Goal: Task Accomplishment & Management: Complete application form

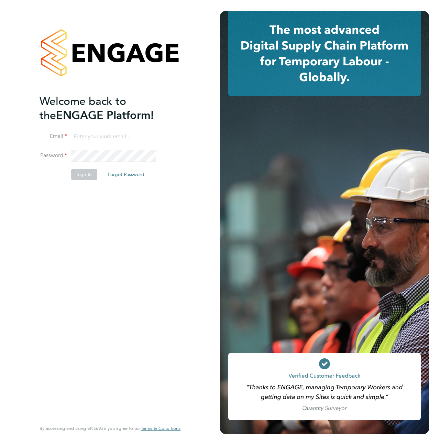
click at [82, 135] on input at bounding box center [113, 137] width 85 height 12
type input "support@engagelabs.io"
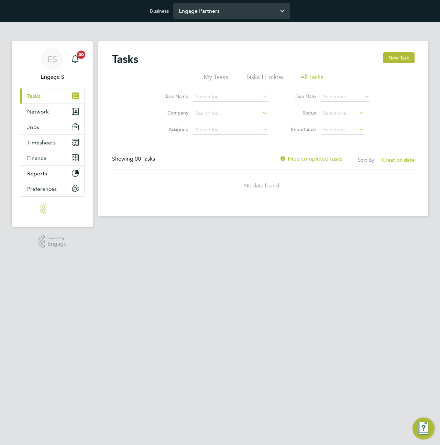
click at [228, 11] on input "Engage Partners" at bounding box center [231, 11] width 117 height 16
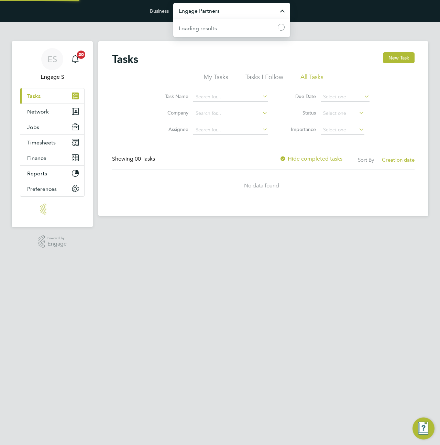
click at [228, 11] on input "Engage Partners" at bounding box center [231, 11] width 117 height 16
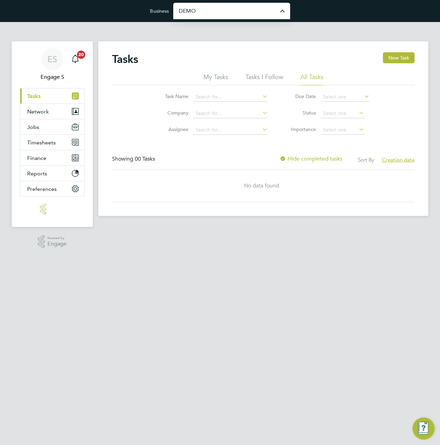
type input "Demo ENGAGE End Hirer"
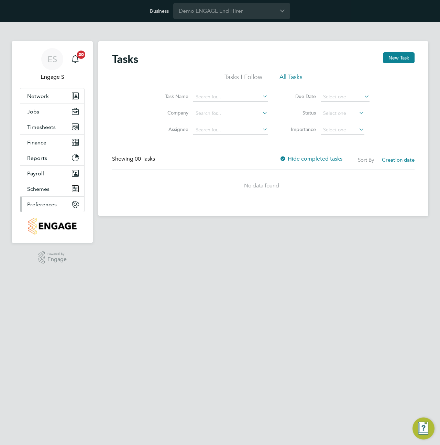
click at [52, 199] on button "Preferences" at bounding box center [52, 204] width 64 height 15
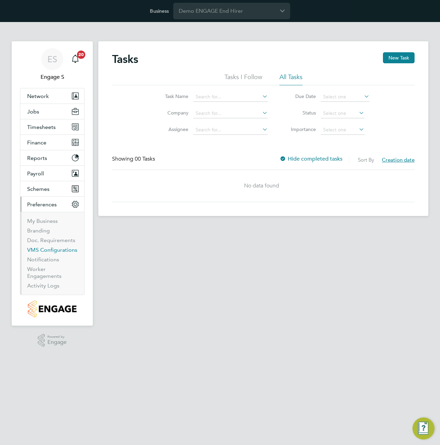
click at [43, 253] on link "VMS Configurations" at bounding box center [52, 249] width 50 height 7
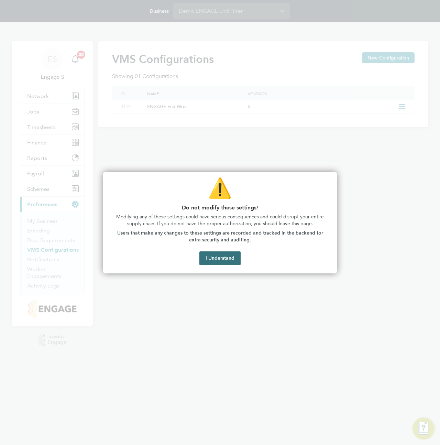
click at [217, 258] on button "I Understand" at bounding box center [219, 258] width 41 height 14
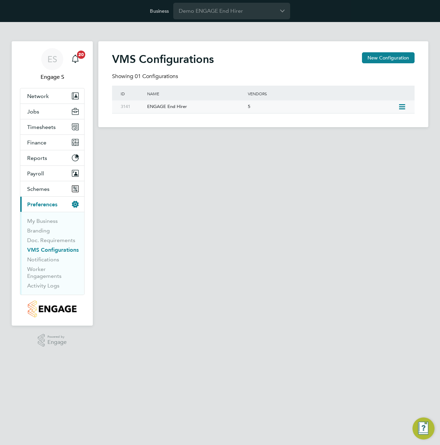
click at [402, 106] on icon at bounding box center [402, 106] width 9 height 5
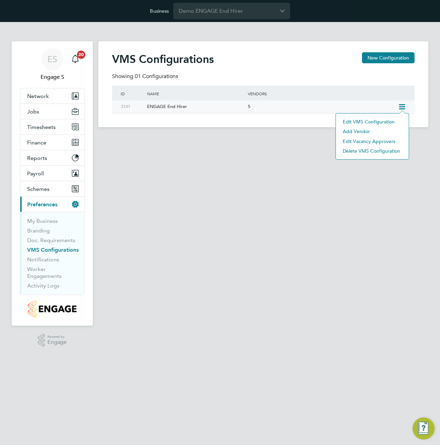
click at [367, 119] on li "Edit VMS Configuration" at bounding box center [372, 122] width 66 height 10
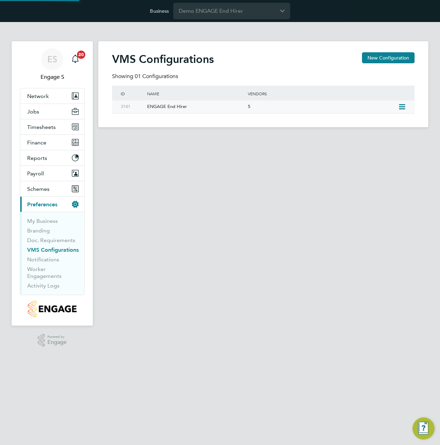
scroll to position [623, 303]
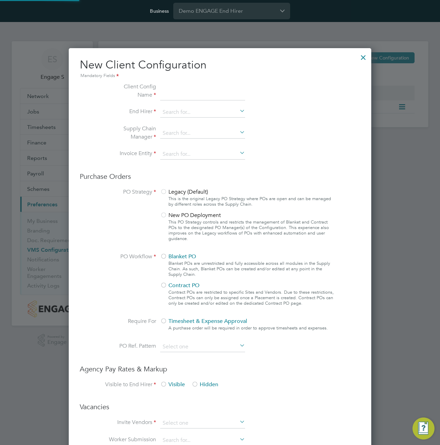
type input "ENGAGE End Hirer"
type input "Demo ENGAGE End Hirer"
type input "Any Text"
type input "By Vendor Group"
type input "No Limits"
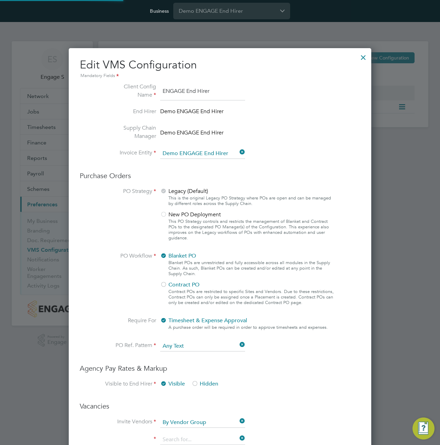
scroll to position [25, 231]
type input "1st Tier"
click at [168, 219] on div "This PO Strategy controls and restricts the management of Blanket and Contract …" at bounding box center [251, 230] width 167 height 22
click at [361, 58] on div at bounding box center [363, 55] width 12 height 12
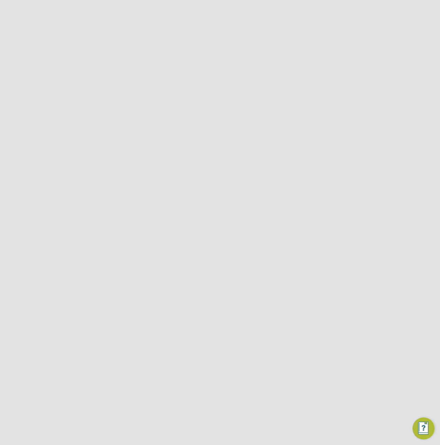
click at [344, 149] on main "VMS Configurations New Configuration Showing 01 Configurations ID Name Vendors …" at bounding box center [263, 188] width 330 height 333
click at [402, 107] on icon at bounding box center [402, 106] width 9 height 5
click at [377, 119] on li "Edit VMS Configuration" at bounding box center [372, 122] width 66 height 10
type input "ENGAGE End Hirer"
type input "Demo ENGAGE End Hirer"
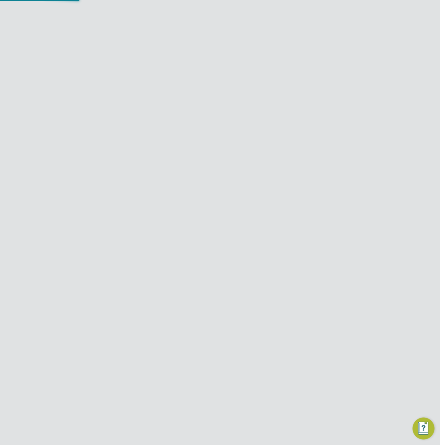
type input "Any Text"
type input "By Vendor Group"
type input "No Limits"
type input "1st Tier"
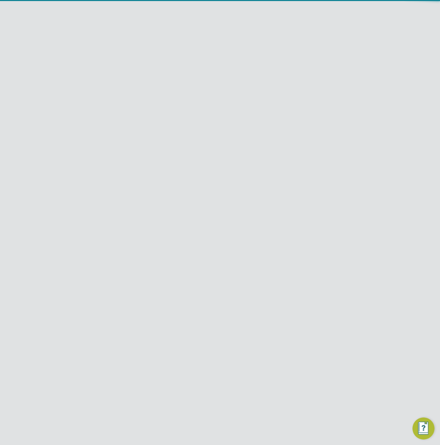
click at [176, 215] on span "New PO Deployment" at bounding box center [191, 214] width 62 height 7
click at [238, 426] on button "Save Client Configuration" at bounding box center [235, 426] width 67 height 11
click at [237, 267] on button "Update To New PO Deployment Strategy" at bounding box center [236, 267] width 102 height 11
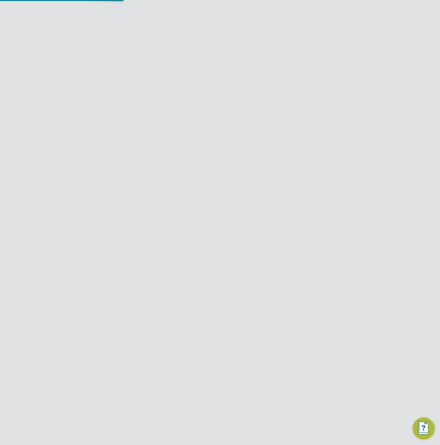
click at [276, 143] on div "PO Strategy Updated The PO Strategy of this VMS Configuration has been updated …" at bounding box center [220, 222] width 440 height 445
click at [403, 106] on icon at bounding box center [402, 106] width 9 height 5
click at [268, 108] on div "5" at bounding box center [321, 106] width 150 height 13
click at [408, 56] on icon at bounding box center [410, 56] width 9 height 9
click at [379, 83] on li "Edit PO Managers" at bounding box center [383, 83] width 61 height 10
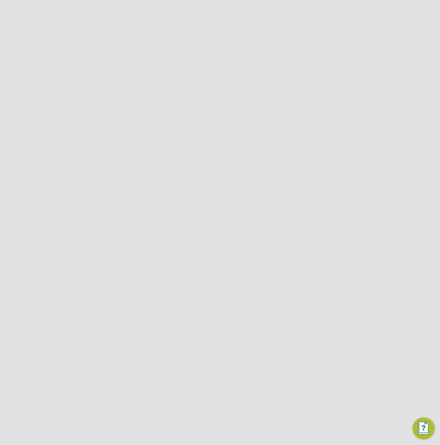
type input "a"
click at [203, 138] on div "Conor M Manager - Demo ENGAGE End Hirer" at bounding box center [230, 138] width 151 height 15
click at [150, 114] on button "Save" at bounding box center [150, 116] width 21 height 11
click at [204, 9] on input "Demo ENGAGE End Hirer" at bounding box center [231, 11] width 117 height 16
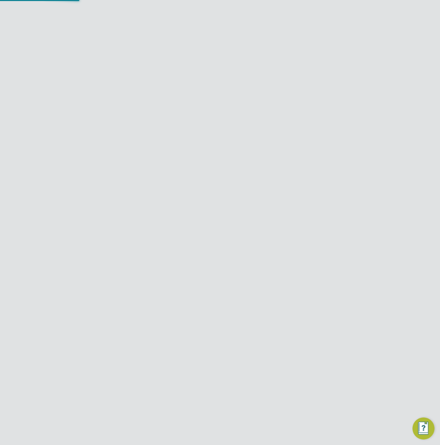
click at [204, 9] on input "Demo ENGAGE End Hirer" at bounding box center [231, 11] width 117 height 16
click at [47, 114] on button "Jobs" at bounding box center [52, 111] width 64 height 15
click at [40, 176] on button "Finance" at bounding box center [52, 179] width 64 height 15
click at [32, 110] on span "Jobs" at bounding box center [33, 111] width 12 height 7
click at [35, 93] on span "Network" at bounding box center [38, 96] width 22 height 7
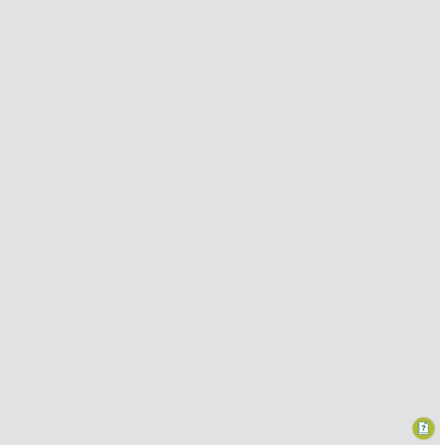
click at [32, 134] on link "Sites" at bounding box center [33, 132] width 12 height 7
click at [390, 60] on button "New Site" at bounding box center [399, 57] width 31 height 11
click at [242, 102] on input at bounding box center [256, 99] width 85 height 10
click at [299, 57] on div at bounding box center [302, 55] width 12 height 12
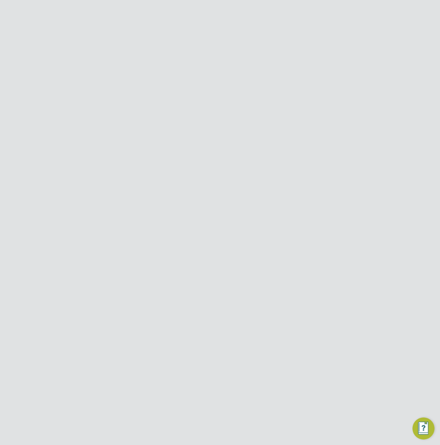
click at [38, 260] on span "Preferences" at bounding box center [42, 261] width 30 height 7
click at [48, 247] on link "VMS Configurations" at bounding box center [52, 249] width 50 height 7
click at [36, 108] on span "Jobs" at bounding box center [33, 111] width 12 height 7
click at [41, 100] on button "Network" at bounding box center [52, 95] width 64 height 15
click at [33, 132] on link "Sites" at bounding box center [33, 132] width 12 height 7
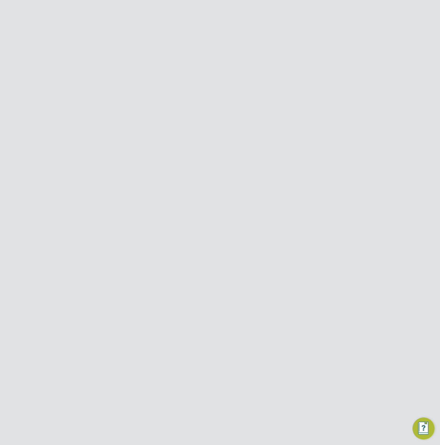
click at [401, 57] on button "New Site" at bounding box center [399, 57] width 31 height 11
type input "[GEOGRAPHIC_DATA]"
click at [231, 98] on input at bounding box center [256, 99] width 85 height 10
click at [237, 118] on li "ENGAGE End Hirer" at bounding box center [257, 117] width 86 height 9
type input "ENGAGE End Hirer"
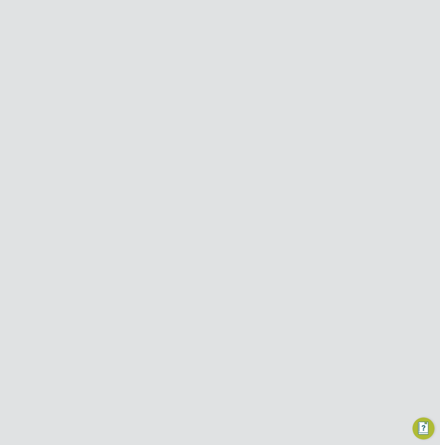
click at [174, 169] on button "Add PO" at bounding box center [170, 172] width 34 height 11
click at [362, 55] on div at bounding box center [362, 55] width 12 height 12
click at [51, 261] on span "Preferences" at bounding box center [42, 261] width 30 height 7
click at [47, 250] on link "VMS Configurations" at bounding box center [52, 249] width 50 height 7
click at [404, 106] on icon at bounding box center [402, 106] width 9 height 5
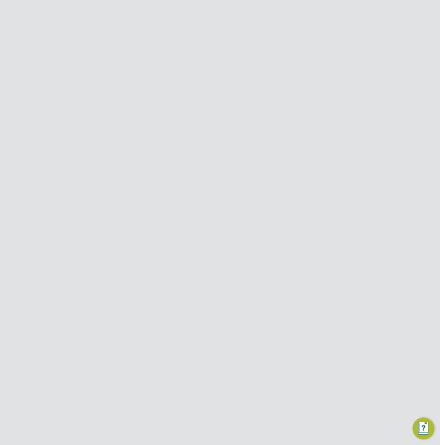
click at [315, 110] on div "5" at bounding box center [321, 106] width 150 height 13
click at [411, 58] on icon at bounding box center [410, 56] width 9 height 9
click at [382, 80] on li "Edit PO Managers" at bounding box center [383, 83] width 61 height 10
click at [308, 57] on div at bounding box center [308, 55] width 12 height 12
click at [36, 98] on span "Network" at bounding box center [38, 96] width 22 height 7
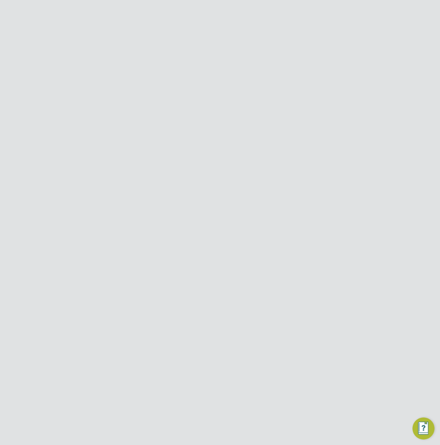
click at [49, 116] on li "Team Members" at bounding box center [53, 114] width 52 height 10
click at [48, 115] on link "Team Members" at bounding box center [46, 112] width 38 height 7
click at [260, 80] on input at bounding box center [281, 86] width 100 height 13
click at [253, 88] on input "conror" at bounding box center [281, 86] width 100 height 13
type input "conor"
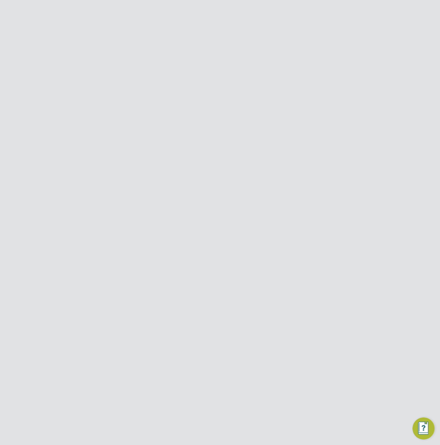
click at [405, 160] on icon at bounding box center [405, 160] width 7 height 8
click at [338, 210] on li "Impersonate" at bounding box center [367, 209] width 83 height 10
click at [257, 89] on input "conor" at bounding box center [281, 86] width 100 height 13
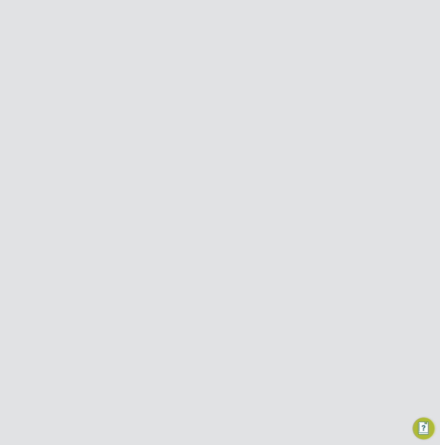
click at [40, 260] on span "Preferences" at bounding box center [42, 261] width 30 height 7
click at [47, 250] on link "VMS Configurations" at bounding box center [52, 249] width 50 height 7
click at [405, 108] on icon at bounding box center [402, 106] width 9 height 5
click at [314, 108] on div "5" at bounding box center [321, 106] width 150 height 13
click at [409, 57] on icon at bounding box center [410, 56] width 9 height 9
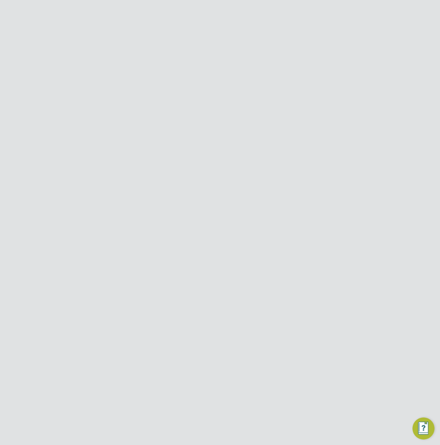
click at [380, 82] on li "Edit PO Managers" at bounding box center [383, 83] width 61 height 10
type input "Sop"
click at [186, 140] on div "Administrator - Demo ENGAGE End Hirer" at bounding box center [230, 143] width 151 height 7
click at [148, 115] on button "Save" at bounding box center [150, 116] width 21 height 11
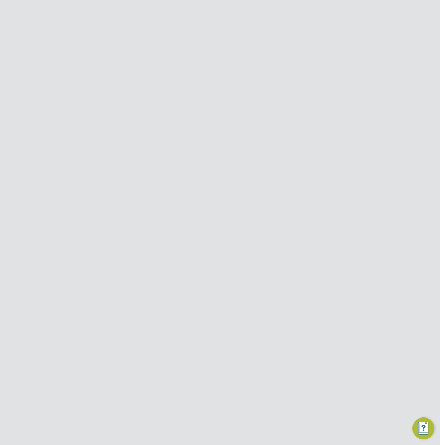
click at [39, 210] on button "Preferences" at bounding box center [52, 204] width 64 height 15
click at [36, 96] on span "Network" at bounding box center [38, 96] width 22 height 7
click at [43, 113] on link "Team Members" at bounding box center [46, 112] width 38 height 7
click at [408, 295] on icon at bounding box center [405, 299] width 7 height 8
click at [347, 324] on li "Impersonate" at bounding box center [367, 324] width 83 height 10
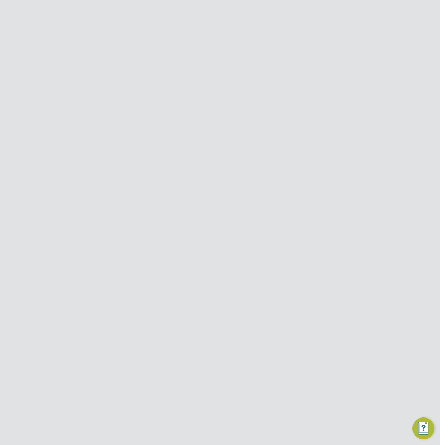
click at [404, 403] on icon at bounding box center [405, 407] width 7 height 8
click at [352, 423] on li "Impersonate" at bounding box center [367, 422] width 83 height 10
click at [407, 295] on icon at bounding box center [405, 299] width 7 height 8
click at [346, 324] on li "Impersonate" at bounding box center [367, 324] width 83 height 10
click at [408, 403] on icon at bounding box center [405, 407] width 7 height 8
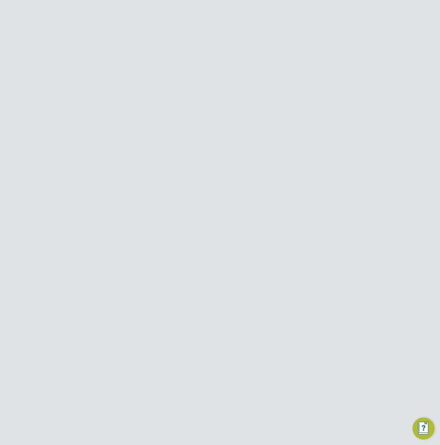
click at [342, 422] on li "Impersonate" at bounding box center [367, 422] width 83 height 10
click at [402, 295] on icon at bounding box center [405, 299] width 7 height 8
click at [343, 324] on li "Impersonate" at bounding box center [367, 324] width 83 height 10
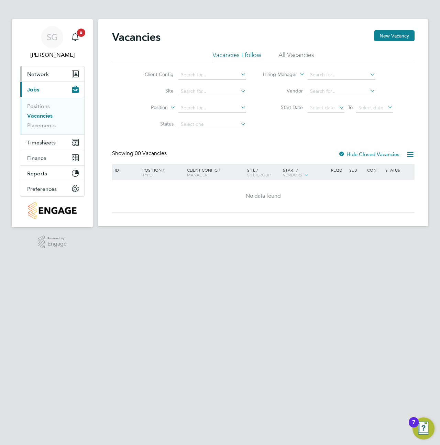
click at [43, 69] on button "Network" at bounding box center [52, 73] width 64 height 15
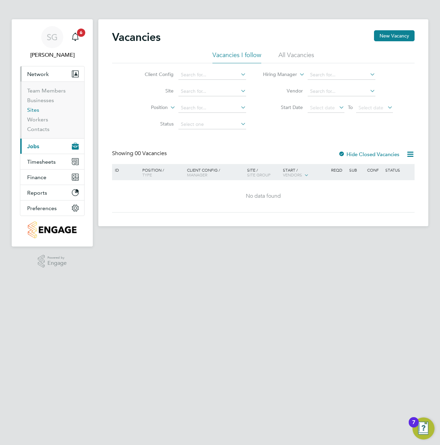
click at [34, 110] on link "Sites" at bounding box center [33, 110] width 12 height 7
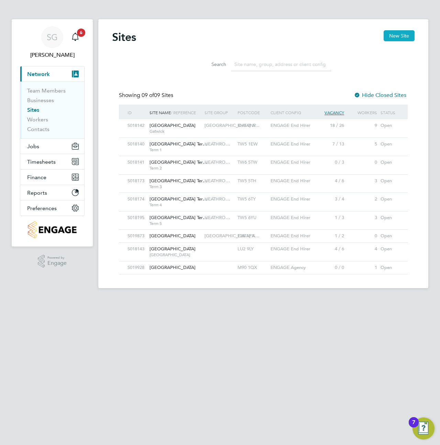
click at [393, 36] on button "New Site" at bounding box center [399, 35] width 31 height 11
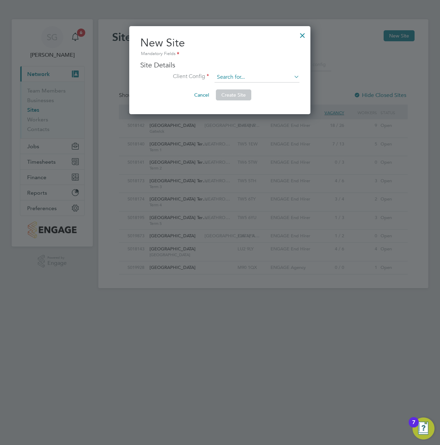
click at [266, 75] on input at bounding box center [256, 77] width 85 height 10
click at [244, 95] on li "ENGAGE End Hirer" at bounding box center [257, 95] width 86 height 9
type input "ENGAGE End Hirer"
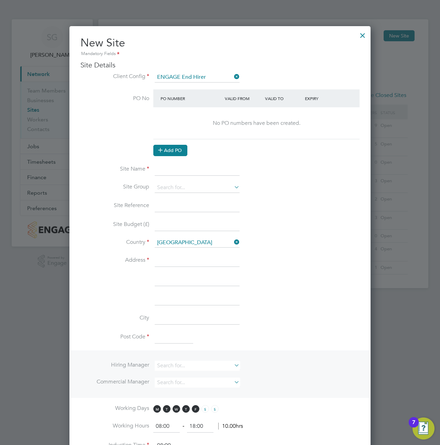
click at [175, 149] on button "Add PO" at bounding box center [170, 150] width 34 height 11
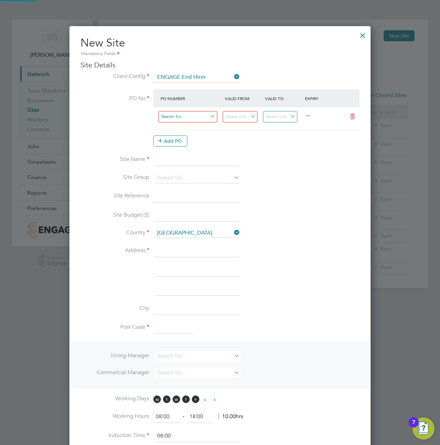
click at [179, 115] on input at bounding box center [187, 116] width 59 height 11
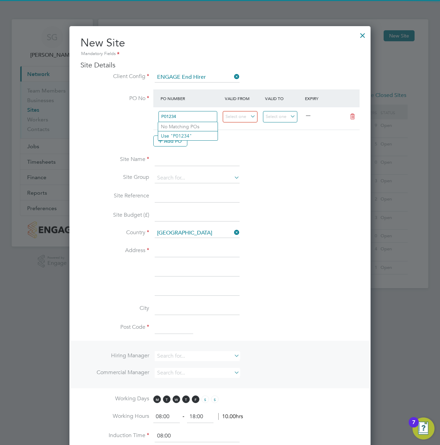
type input "P012345"
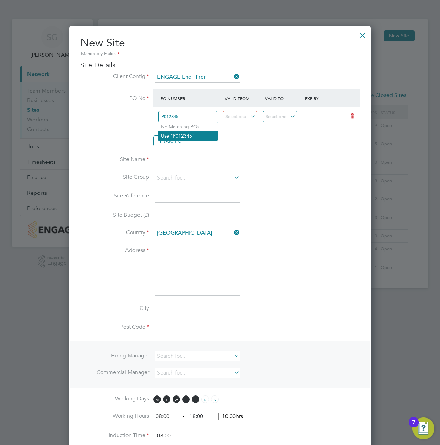
click at [171, 136] on li "Use "P012345"" at bounding box center [187, 135] width 59 height 9
click at [242, 117] on input at bounding box center [240, 116] width 35 height 11
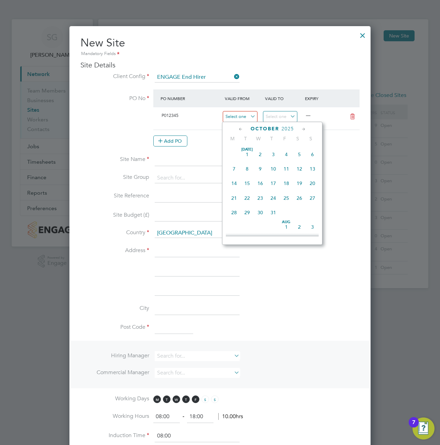
scroll to position [220, 0]
click at [258, 154] on span "Oct 1" at bounding box center [260, 151] width 13 height 13
type input "[DATE]"
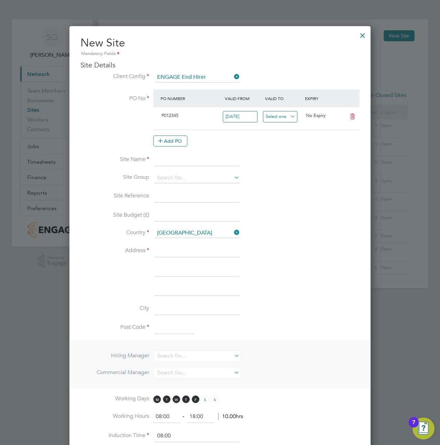
click at [275, 113] on input at bounding box center [280, 116] width 35 height 11
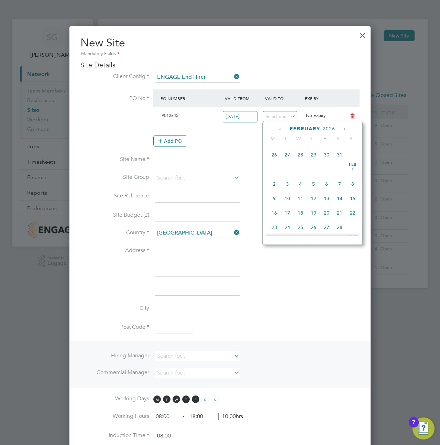
scroll to position [533, 0]
click at [339, 189] on span "28" at bounding box center [339, 186] width 13 height 13
type input "28 Feb 2026"
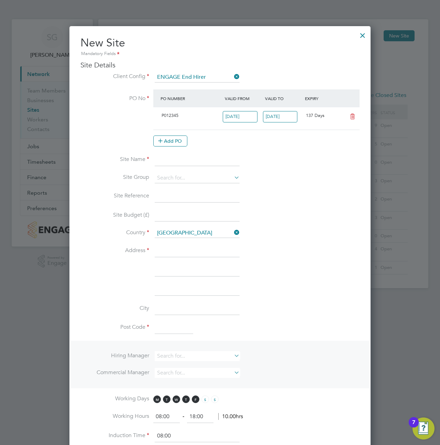
click at [187, 161] on input at bounding box center [197, 160] width 85 height 12
type input "TEST Site"
click at [179, 246] on input at bounding box center [197, 251] width 85 height 12
type input "e"
click at [156, 329] on input at bounding box center [174, 328] width 38 height 12
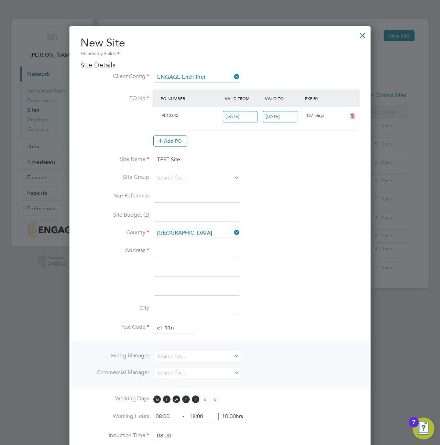
type input "e1 11n"
click at [166, 250] on input at bounding box center [197, 251] width 85 height 12
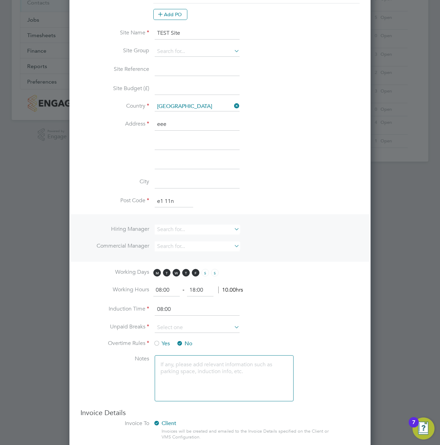
scroll to position [169, 0]
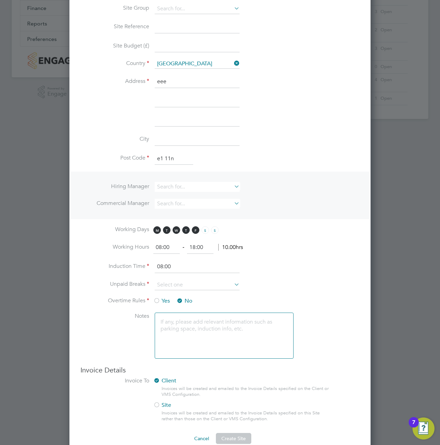
type input "eee"
click at [167, 277] on li "Induction Time 08:00" at bounding box center [219, 269] width 279 height 19
click at [169, 283] on input at bounding box center [197, 285] width 85 height 10
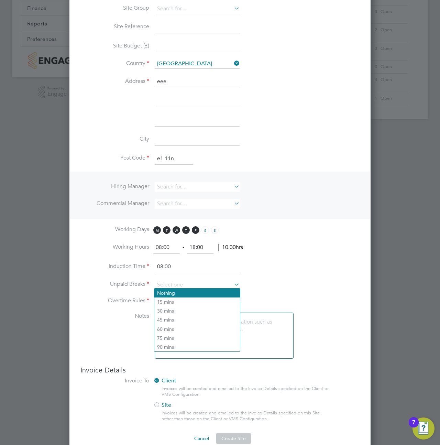
click at [171, 294] on li "Nothing" at bounding box center [197, 292] width 86 height 9
type input "Nothing"
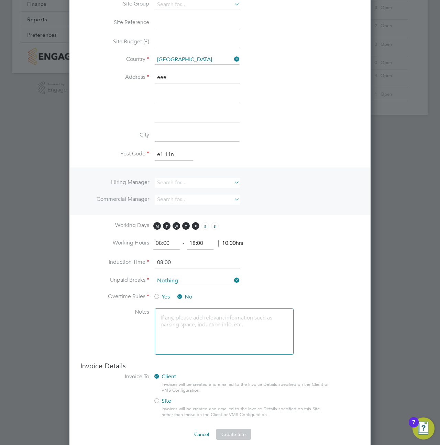
scroll to position [180, 0]
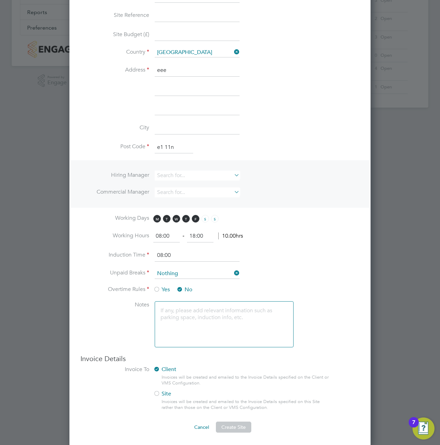
click at [232, 425] on span "Create Site" at bounding box center [233, 427] width 24 height 6
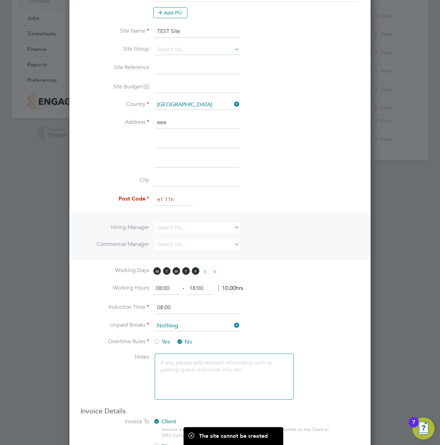
scroll to position [74, 0]
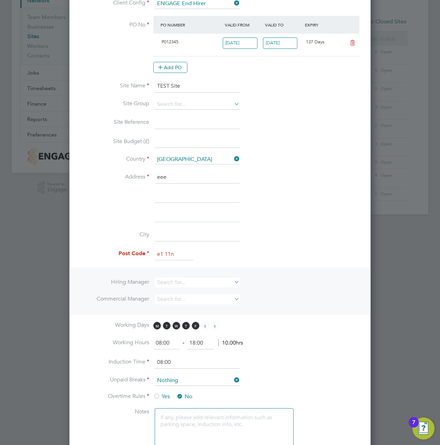
click at [166, 252] on input "e1 11n" at bounding box center [174, 254] width 38 height 12
click at [168, 252] on input "e111n" at bounding box center [174, 254] width 38 height 12
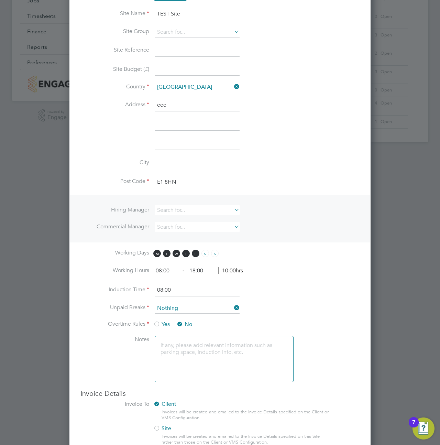
scroll to position [180, 0]
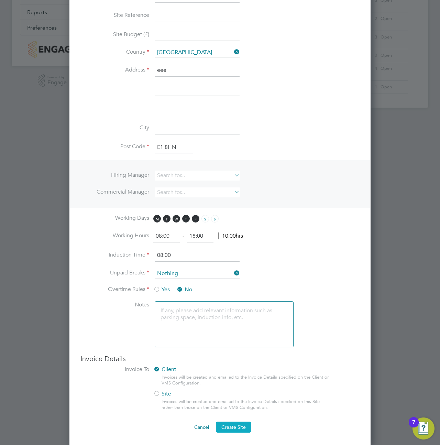
type input "E1 8HN"
click at [235, 424] on span "Create Site" at bounding box center [233, 427] width 24 height 6
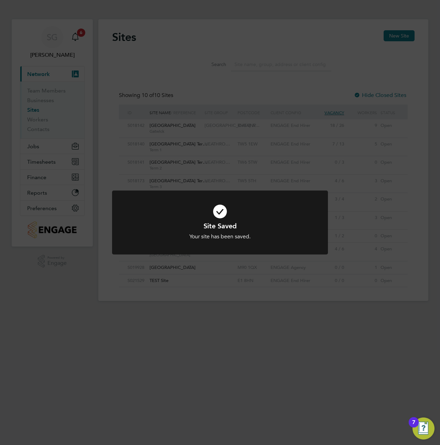
scroll to position [13, 44]
click at [218, 297] on div "Site Saved Your site has been saved. Cancel Okay" at bounding box center [220, 222] width 440 height 445
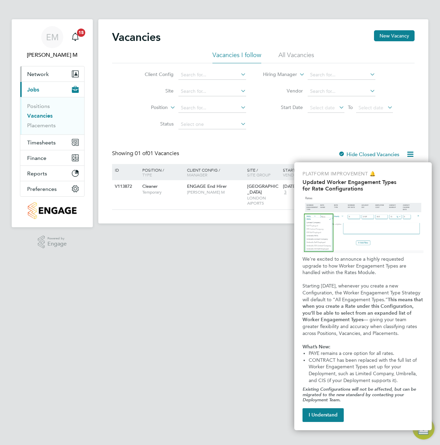
click at [38, 68] on button "Network" at bounding box center [52, 73] width 64 height 15
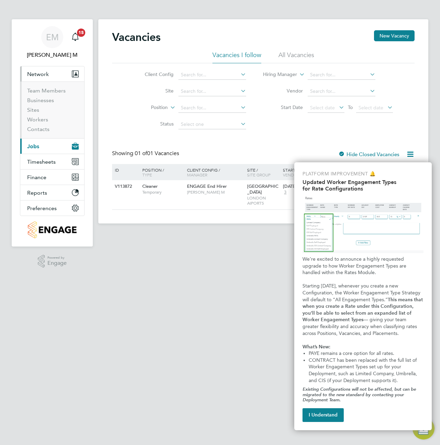
click at [32, 114] on li "Sites" at bounding box center [53, 112] width 52 height 10
click at [32, 111] on link "Sites" at bounding box center [33, 110] width 12 height 7
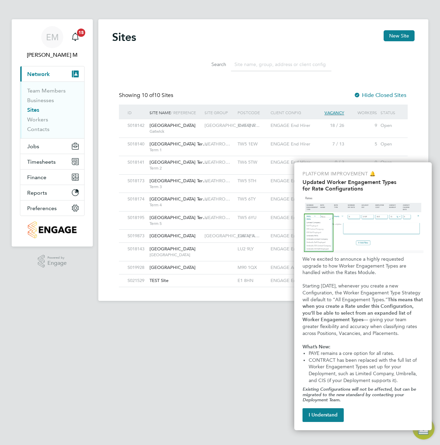
click at [395, 43] on div "Sites New Site" at bounding box center [263, 40] width 302 height 21
click at [392, 33] on button "New Site" at bounding box center [399, 35] width 31 height 11
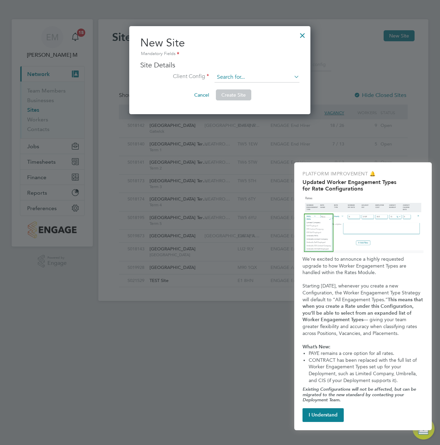
click at [228, 76] on input at bounding box center [256, 77] width 85 height 10
click at [239, 96] on li "ENGAGE End Hirer" at bounding box center [257, 95] width 86 height 9
type input "ENGAGE End Hirer"
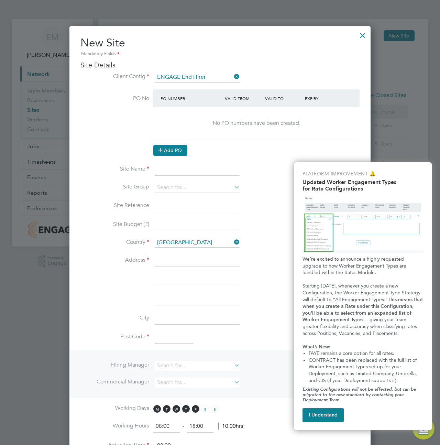
click at [174, 148] on button "Add PO" at bounding box center [170, 150] width 34 height 11
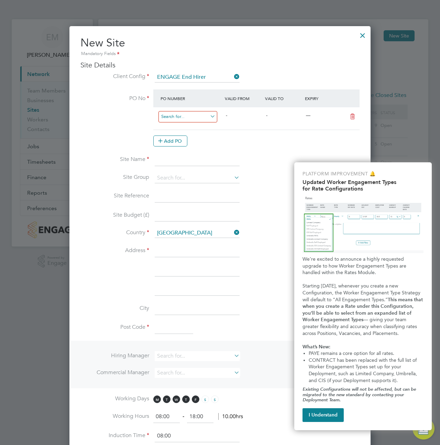
click at [197, 114] on input at bounding box center [187, 116] width 59 height 11
type input "PO"
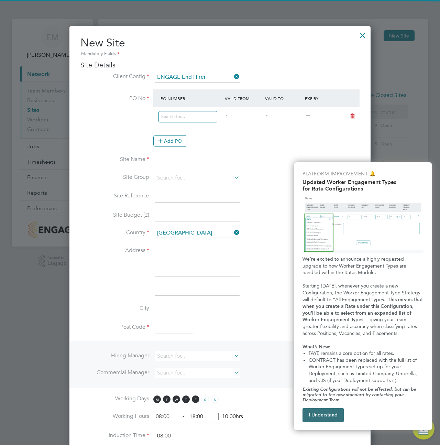
click at [315, 418] on button "I Understand" at bounding box center [322, 415] width 41 height 14
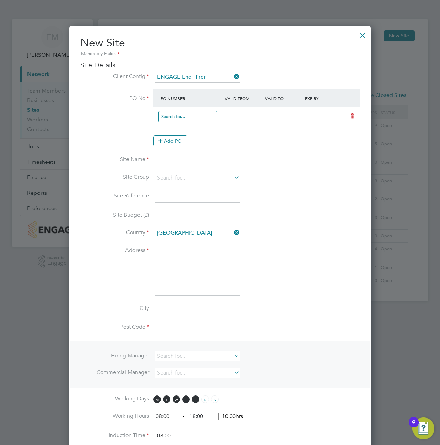
click at [179, 114] on input at bounding box center [187, 116] width 59 height 11
click at [171, 143] on li "12345678" at bounding box center [187, 145] width 59 height 9
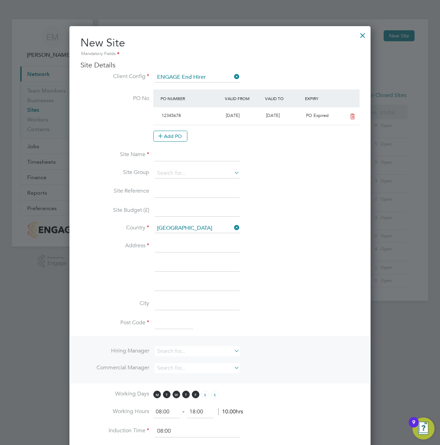
scroll to position [12, 65]
click at [180, 131] on button "Add PO" at bounding box center [170, 136] width 34 height 11
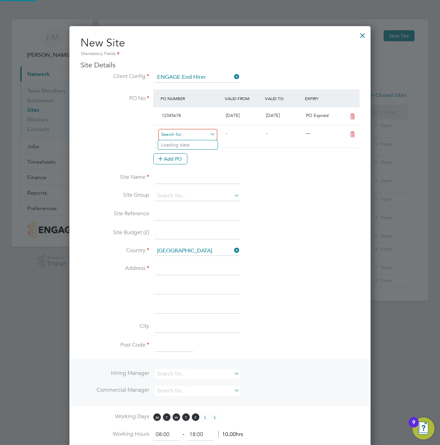
click at [177, 132] on input at bounding box center [187, 134] width 59 height 11
type input "PO123453E3"
click at [230, 154] on div "Add PO" at bounding box center [256, 158] width 206 height 11
click at [188, 135] on input at bounding box center [187, 134] width 59 height 11
type input "PO12345"
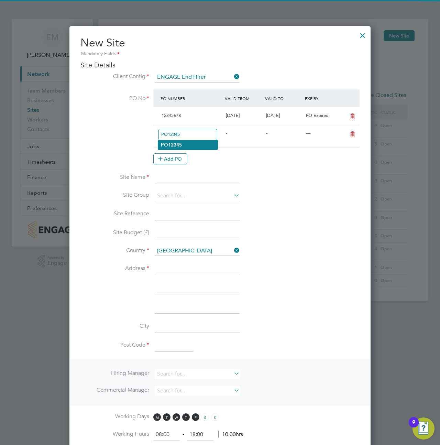
click at [187, 146] on li "PO12345" at bounding box center [187, 144] width 59 height 9
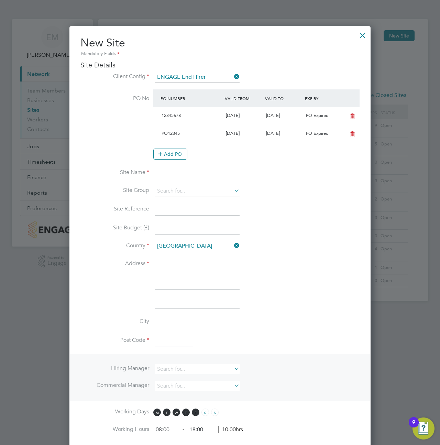
scroll to position [12, 65]
click at [169, 149] on button "Add PO" at bounding box center [170, 153] width 34 height 11
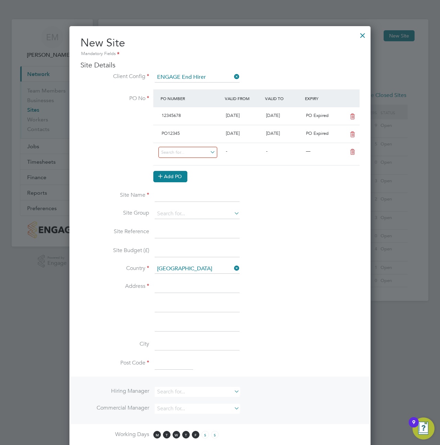
scroll to position [635, 301]
click at [181, 152] on input at bounding box center [187, 152] width 59 height 11
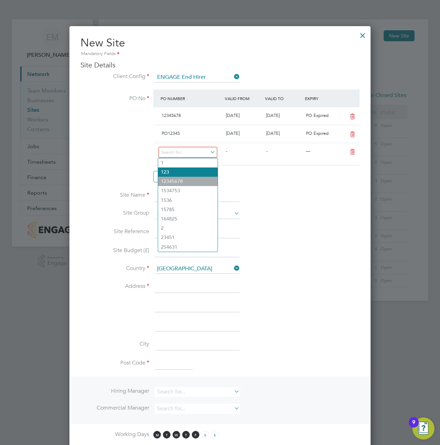
click at [177, 170] on li "123" at bounding box center [187, 171] width 59 height 9
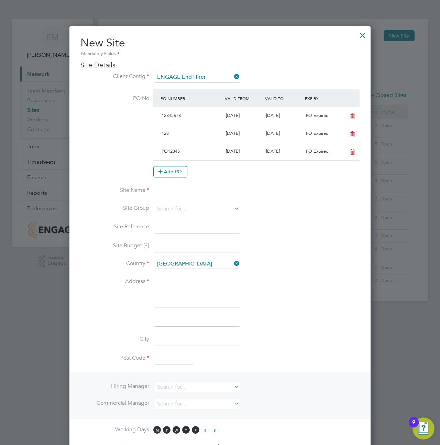
scroll to position [12, 65]
click at [180, 167] on button "Add PO" at bounding box center [170, 171] width 34 height 11
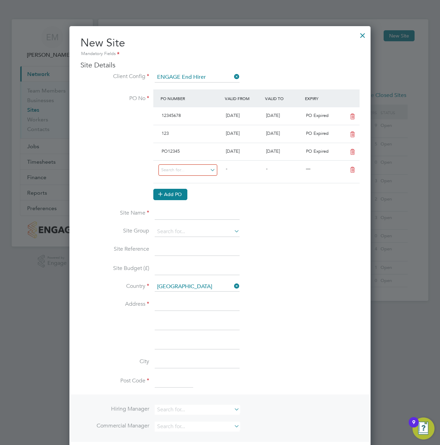
scroll to position [653, 301]
click at [179, 168] on input at bounding box center [187, 169] width 59 height 11
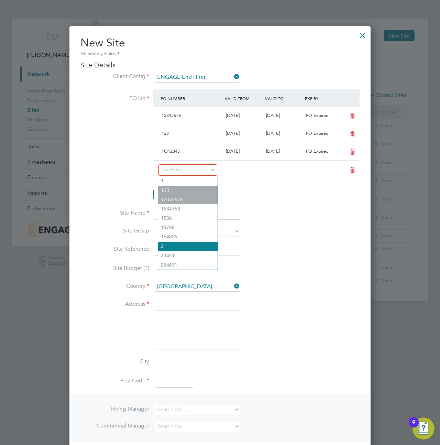
click at [176, 242] on li "2" at bounding box center [187, 246] width 59 height 9
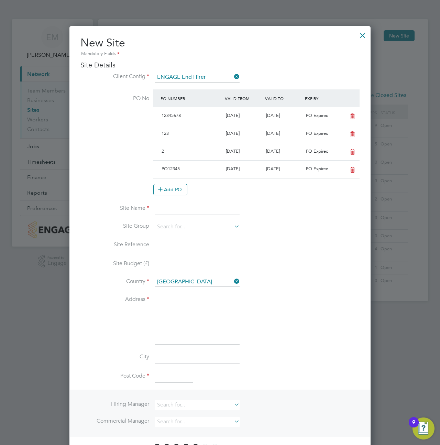
scroll to position [12, 65]
click at [361, 38] on div at bounding box center [362, 33] width 12 height 12
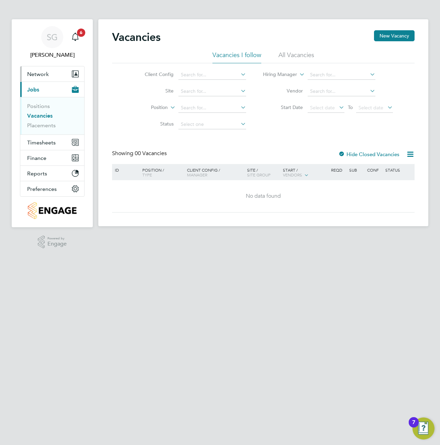
click at [47, 73] on span "Network" at bounding box center [38, 74] width 22 height 7
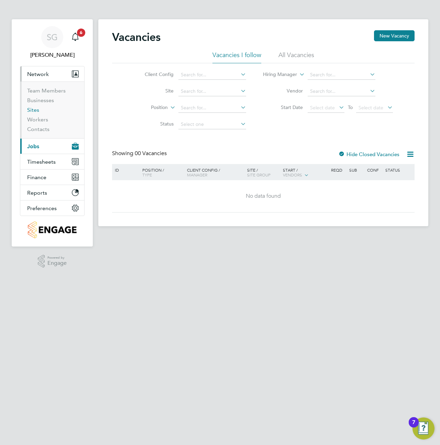
click at [35, 109] on link "Sites" at bounding box center [33, 110] width 12 height 7
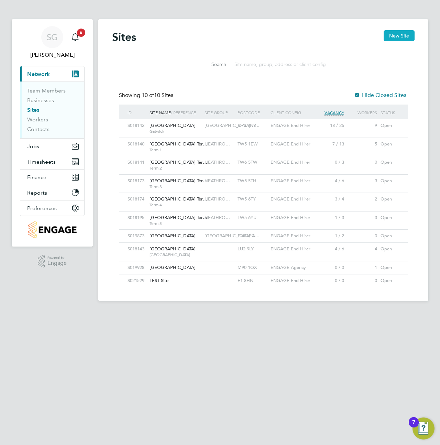
click at [397, 39] on button "New Site" at bounding box center [399, 35] width 31 height 11
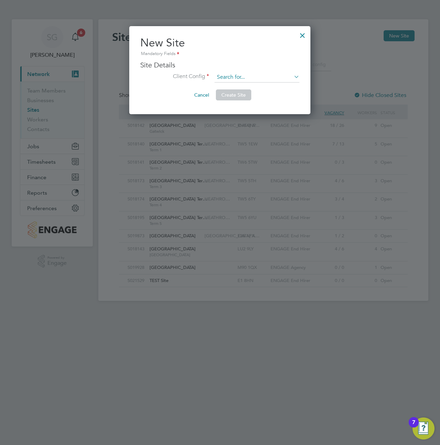
click at [246, 76] on input at bounding box center [256, 77] width 85 height 10
click at [240, 92] on li "ENGAGE End Hirer" at bounding box center [257, 95] width 86 height 9
type input "ENGAGE End Hirer"
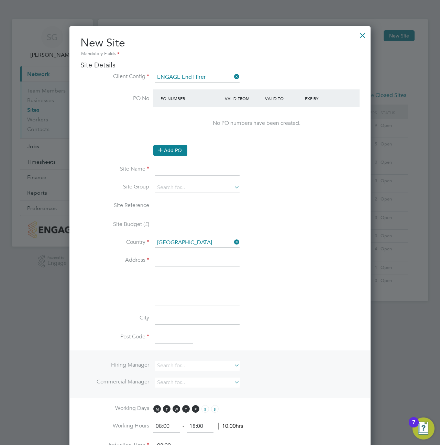
click at [172, 147] on button "Add PO" at bounding box center [170, 150] width 34 height 11
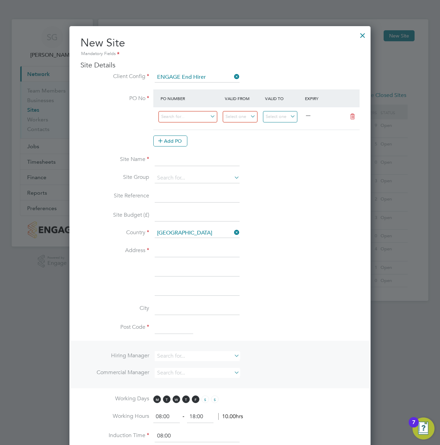
click at [185, 122] on div at bounding box center [191, 118] width 64 height 17
click at [185, 116] on input at bounding box center [187, 116] width 59 height 11
type input "PO123456"
click at [173, 133] on li "Use "PO123456"" at bounding box center [187, 135] width 59 height 9
click at [256, 115] on input at bounding box center [240, 116] width 35 height 11
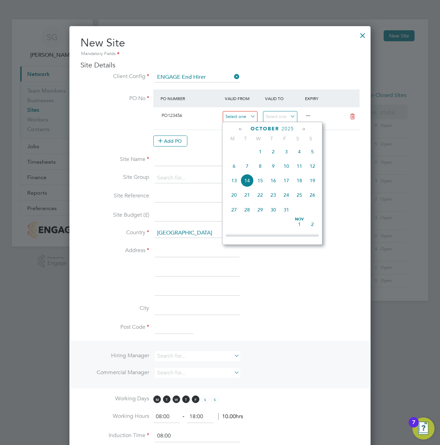
click at [248, 115] on input at bounding box center [240, 116] width 35 height 11
click at [259, 148] on span "Oct" at bounding box center [260, 146] width 13 height 3
type input "[DATE]"
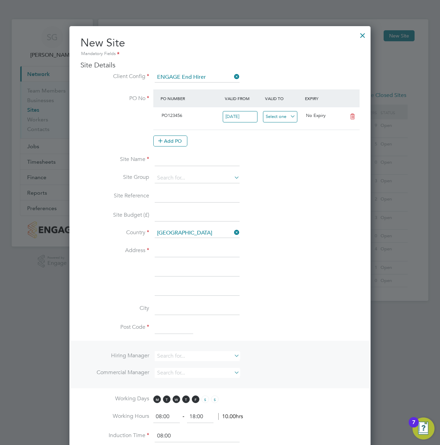
click at [280, 121] on input at bounding box center [280, 116] width 35 height 11
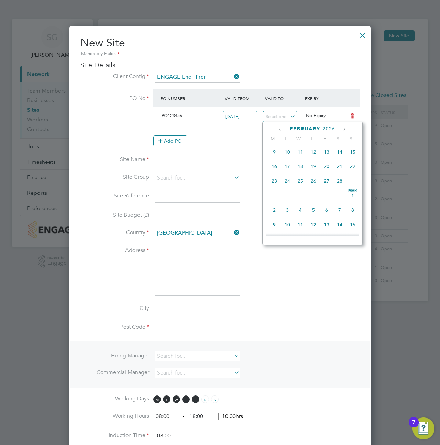
click at [350, 202] on span "Mar 1" at bounding box center [352, 195] width 13 height 13
type input "01 Mar 2026"
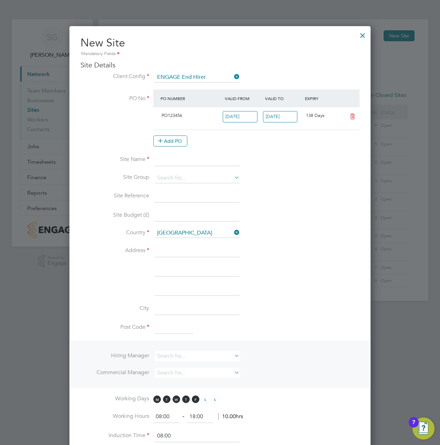
click at [184, 159] on input at bounding box center [197, 160] width 85 height 12
type input "EEEE"
click at [175, 245] on input at bounding box center [197, 251] width 85 height 12
type input "EEEE"
click at [165, 325] on input at bounding box center [174, 328] width 38 height 12
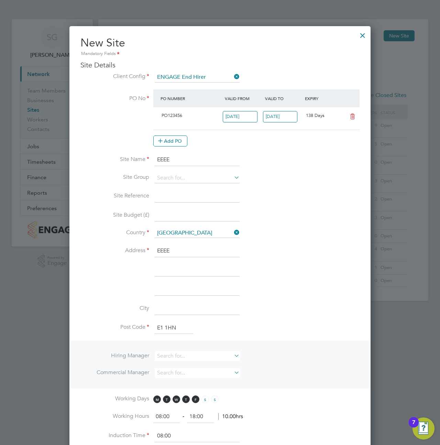
type input "E1 1HN"
click at [292, 316] on li "City" at bounding box center [219, 311] width 279 height 19
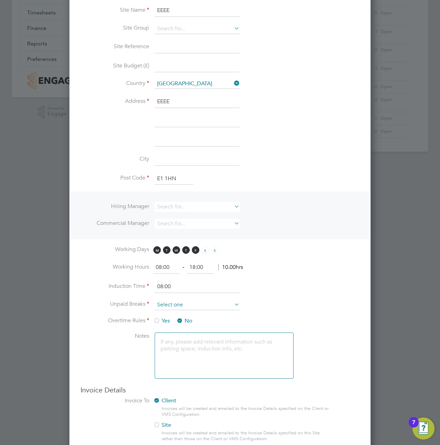
click at [202, 152] on div "Sites New Site Search Showing 10 of 10 Sites Hide Closed Sites ID Site Name / R…" at bounding box center [263, 10] width 330 height 281
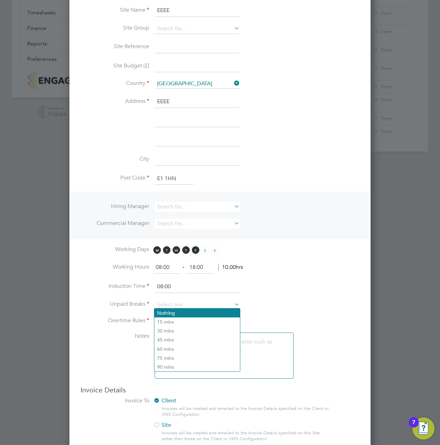
click at [186, 314] on li "Nothing" at bounding box center [197, 312] width 86 height 9
type input "Nothing"
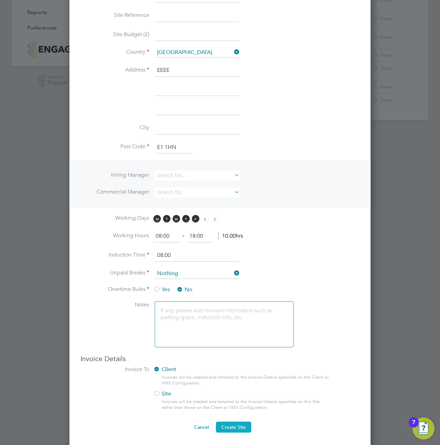
click at [236, 424] on span "Create Site" at bounding box center [233, 427] width 24 height 6
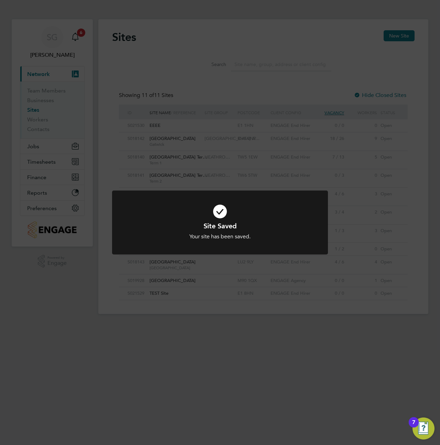
click at [314, 61] on div "Site Saved Your site has been saved. Cancel Okay" at bounding box center [220, 222] width 440 height 445
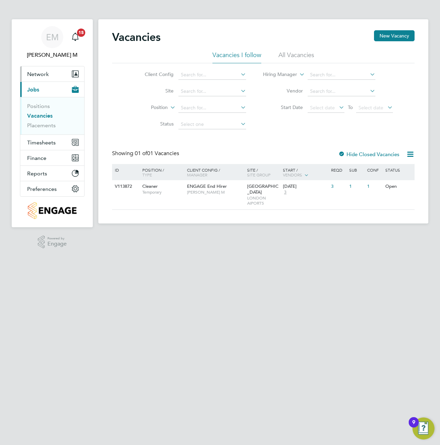
click at [46, 78] on button "Network" at bounding box center [52, 73] width 64 height 15
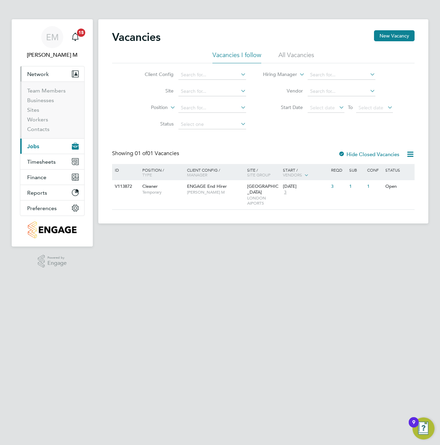
click at [39, 106] on li "Businesses" at bounding box center [53, 102] width 52 height 10
click at [33, 110] on link "Sites" at bounding box center [33, 110] width 12 height 7
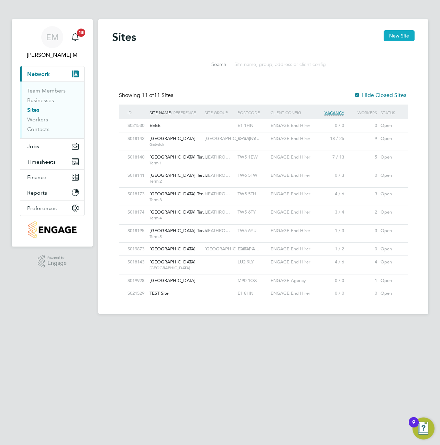
click at [397, 36] on button "New Site" at bounding box center [399, 35] width 31 height 11
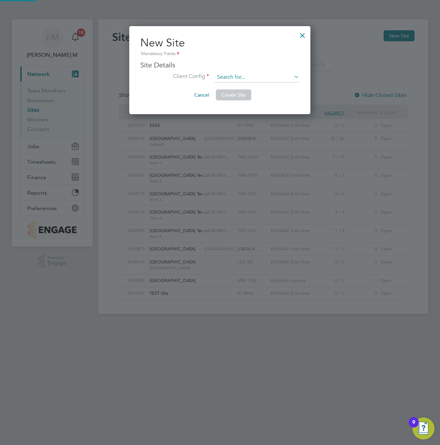
click at [232, 79] on input at bounding box center [256, 77] width 85 height 10
click at [237, 95] on li "ENGAGE End Hirer" at bounding box center [257, 95] width 86 height 9
type input "ENGAGE End Hirer"
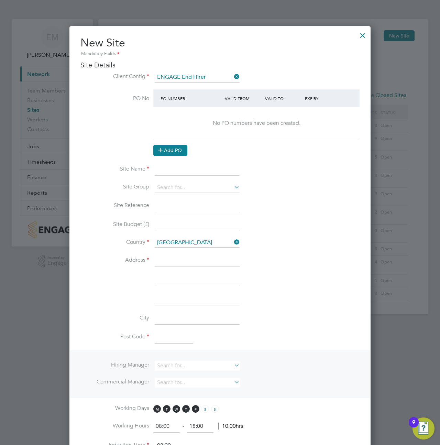
click at [181, 147] on button "Add PO" at bounding box center [170, 150] width 34 height 11
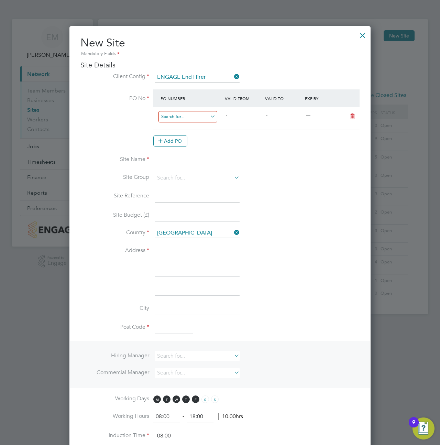
click at [195, 119] on input at bounding box center [187, 116] width 59 height 11
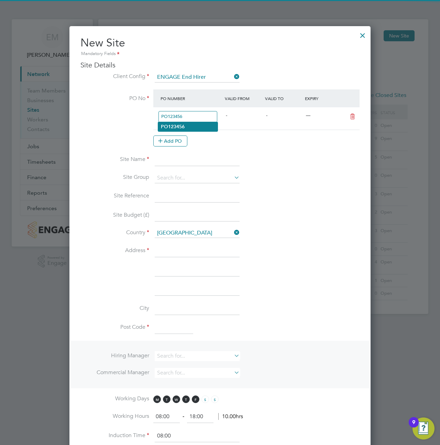
type input "PO123456"
click at [193, 129] on li "PO123456" at bounding box center [187, 126] width 59 height 9
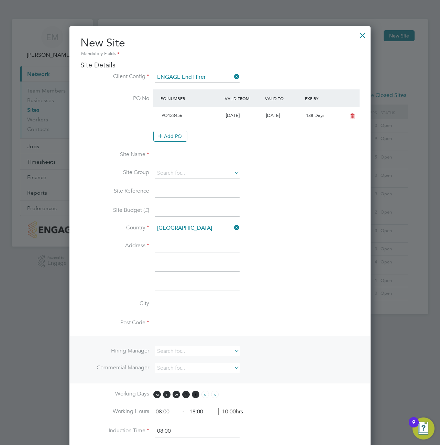
click at [362, 35] on div at bounding box center [362, 33] width 12 height 12
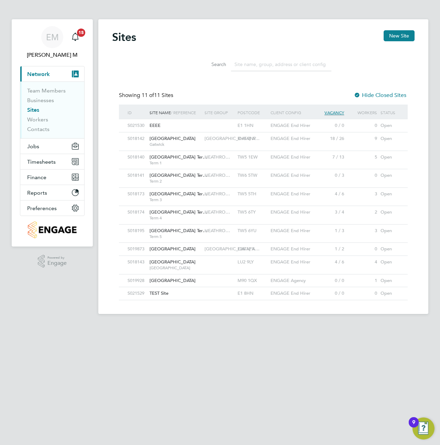
click at [331, 60] on input at bounding box center [281, 64] width 100 height 13
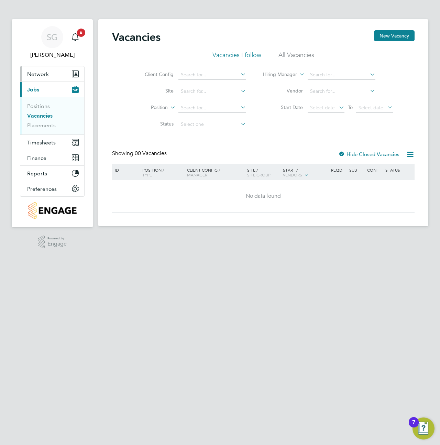
click at [44, 76] on span "Network" at bounding box center [38, 74] width 22 height 7
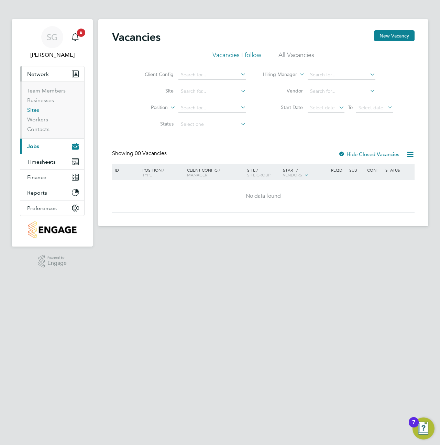
click at [33, 112] on link "Sites" at bounding box center [33, 110] width 12 height 7
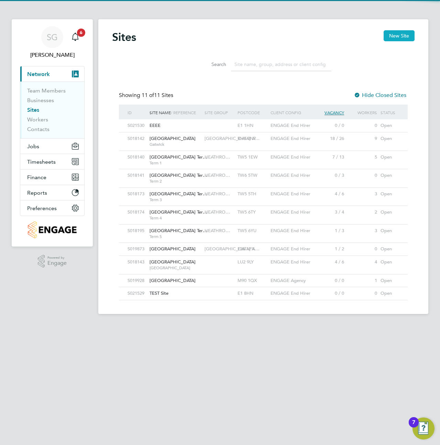
click at [389, 36] on button "New Site" at bounding box center [399, 35] width 31 height 11
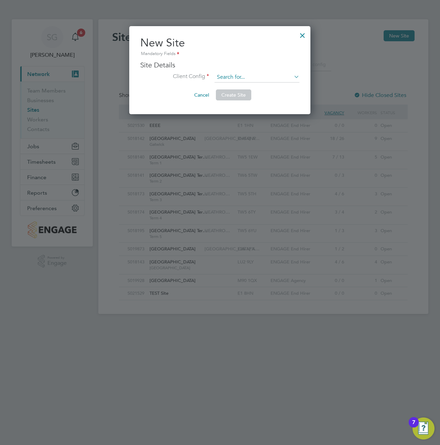
click at [235, 80] on input at bounding box center [256, 77] width 85 height 10
click at [232, 96] on li "ENGAGE End Hirer" at bounding box center [257, 95] width 86 height 9
type input "ENGAGE End Hirer"
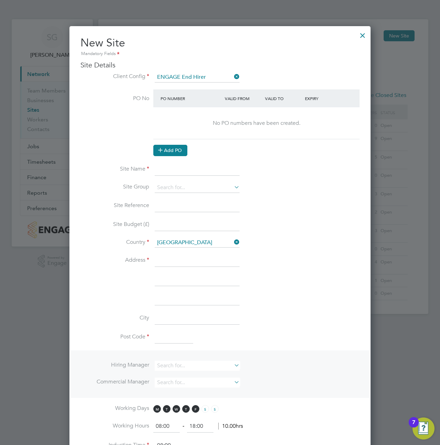
click at [169, 148] on button "Add PO" at bounding box center [170, 150] width 34 height 11
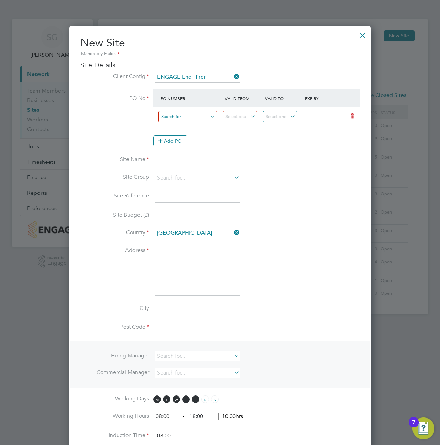
click at [179, 116] on input at bounding box center [187, 116] width 59 height 11
type input "PO1234567"
click at [252, 114] on input at bounding box center [240, 116] width 35 height 11
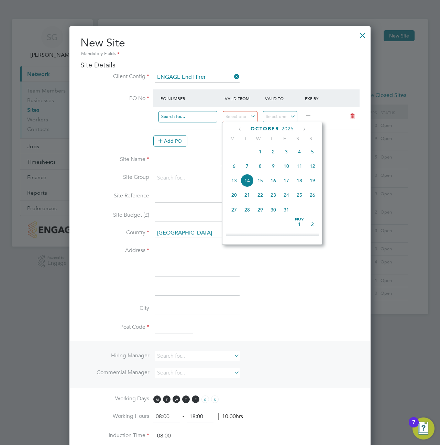
click at [195, 115] on input at bounding box center [187, 116] width 59 height 11
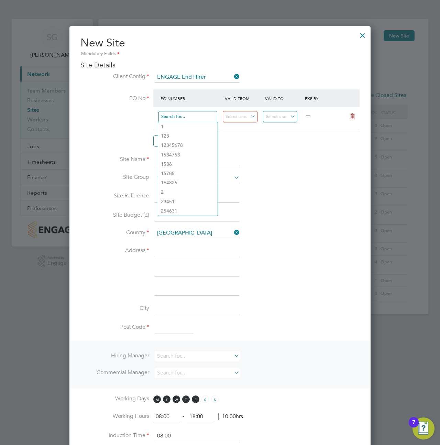
click at [177, 113] on input at bounding box center [187, 116] width 59 height 11
type input "PO1234567"
click at [181, 134] on li "Use "PO1234567"" at bounding box center [187, 135] width 59 height 9
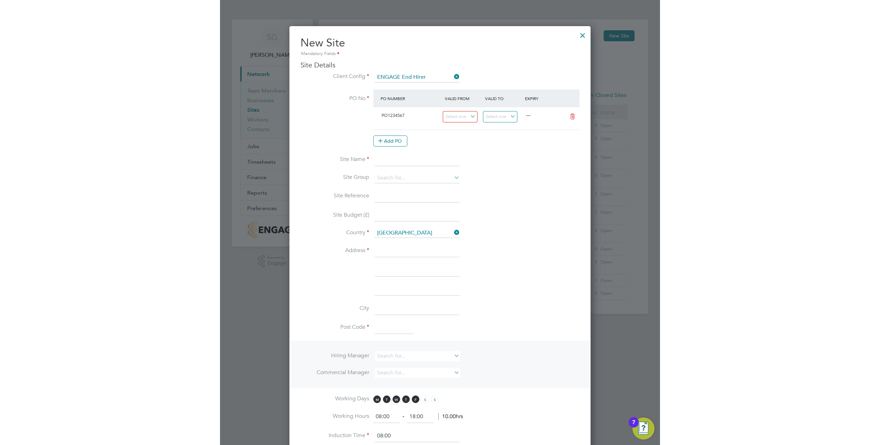
scroll to position [12, 65]
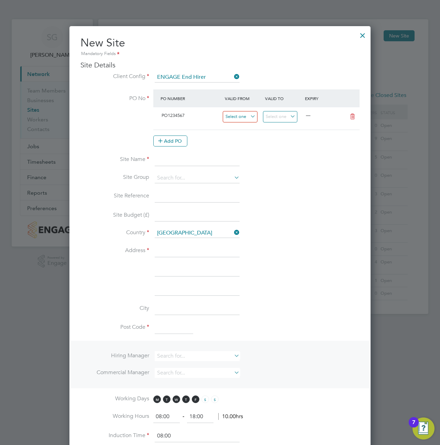
click at [236, 112] on input at bounding box center [240, 116] width 35 height 11
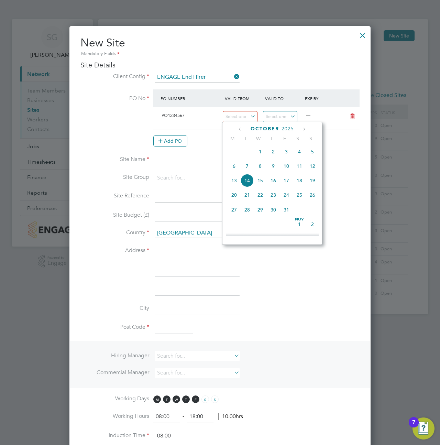
click at [255, 164] on span "8" at bounding box center [260, 165] width 13 height 13
type input "[DATE]"
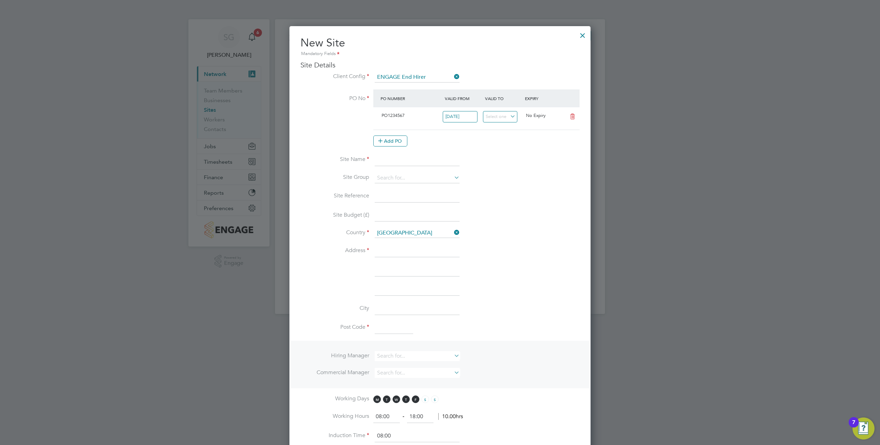
click at [440, 33] on div at bounding box center [582, 33] width 12 height 12
